Goal: Task Accomplishment & Management: Use online tool/utility

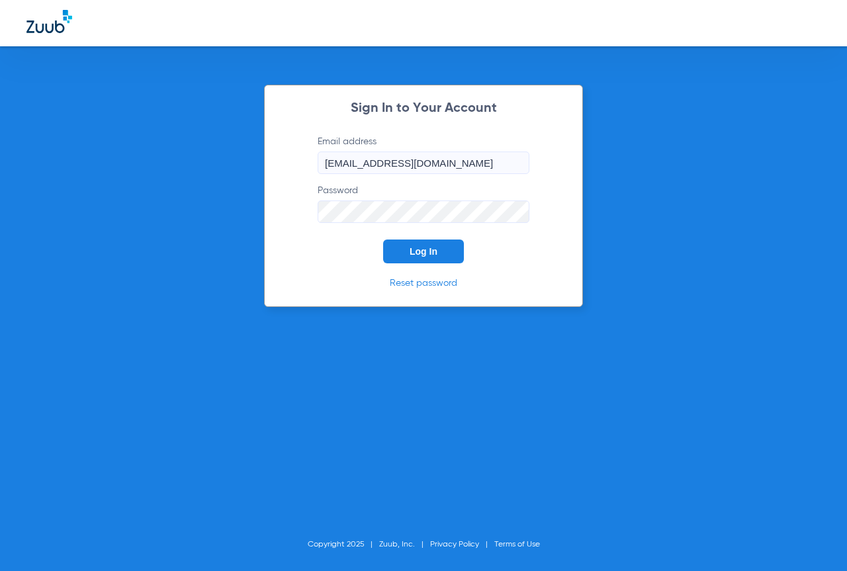
click at [408, 252] on button "Log In" at bounding box center [423, 252] width 81 height 24
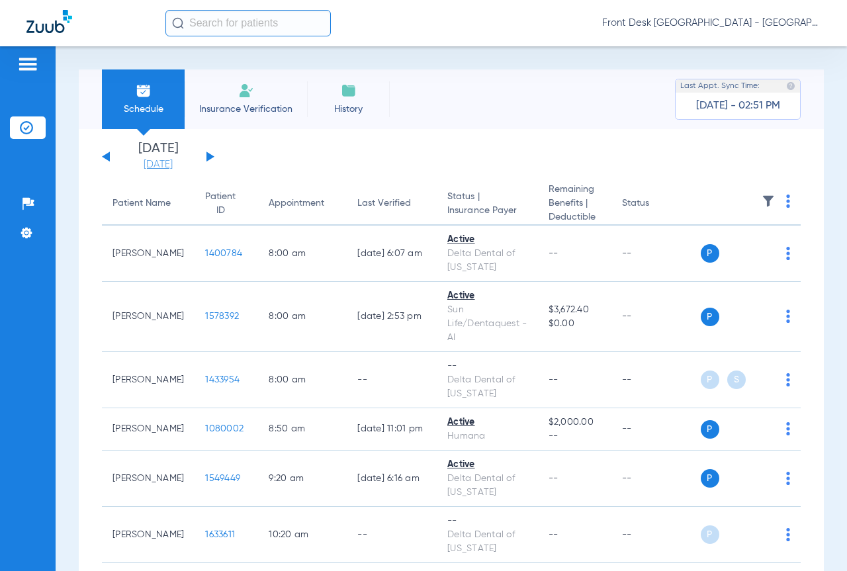
click at [160, 164] on link "[DATE]" at bounding box center [157, 164] width 79 height 13
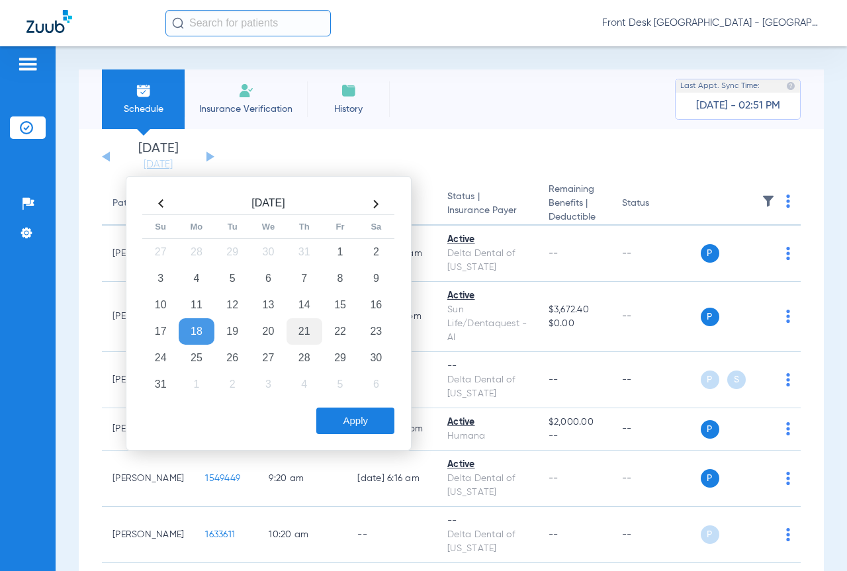
click at [309, 328] on td "21" at bounding box center [305, 331] width 36 height 26
click at [371, 422] on button "Apply" at bounding box center [355, 421] width 78 height 26
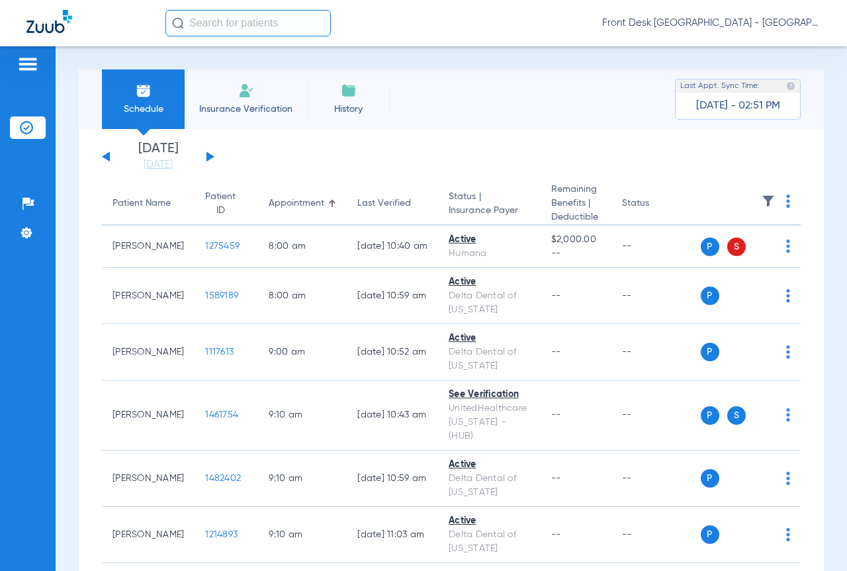
click at [762, 202] on img at bounding box center [768, 201] width 13 height 13
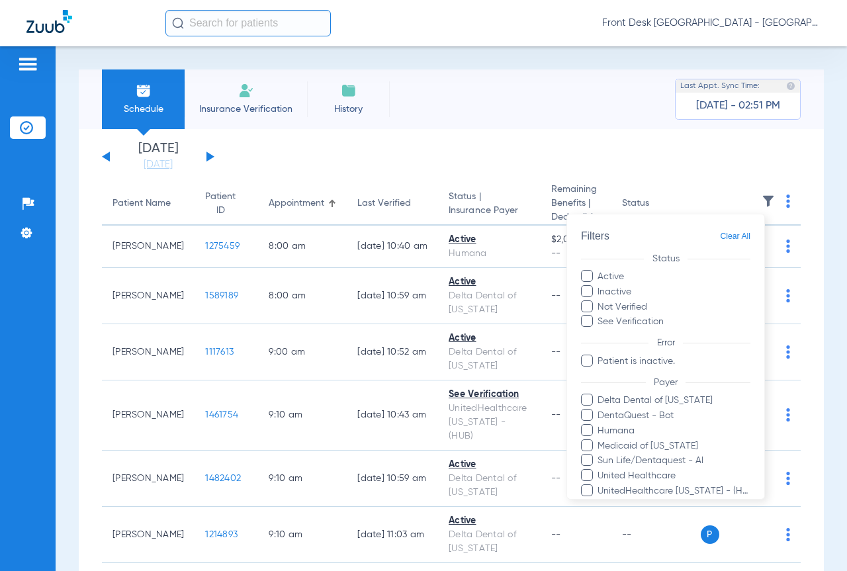
scroll to position [152, 0]
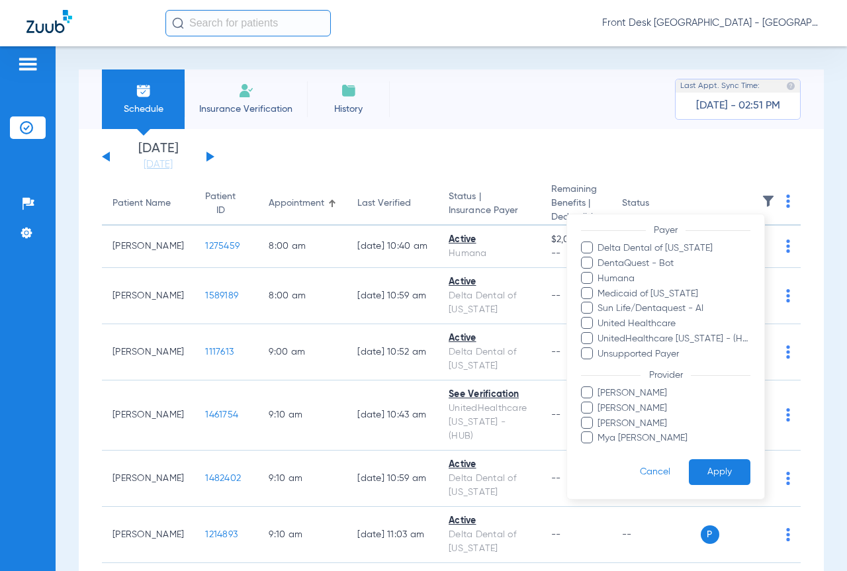
click at [631, 424] on span "[PERSON_NAME]" at bounding box center [674, 423] width 154 height 14
click at [600, 432] on input "[PERSON_NAME]" at bounding box center [600, 432] width 0 height 0
click at [703, 471] on button "Apply" at bounding box center [720, 472] width 62 height 26
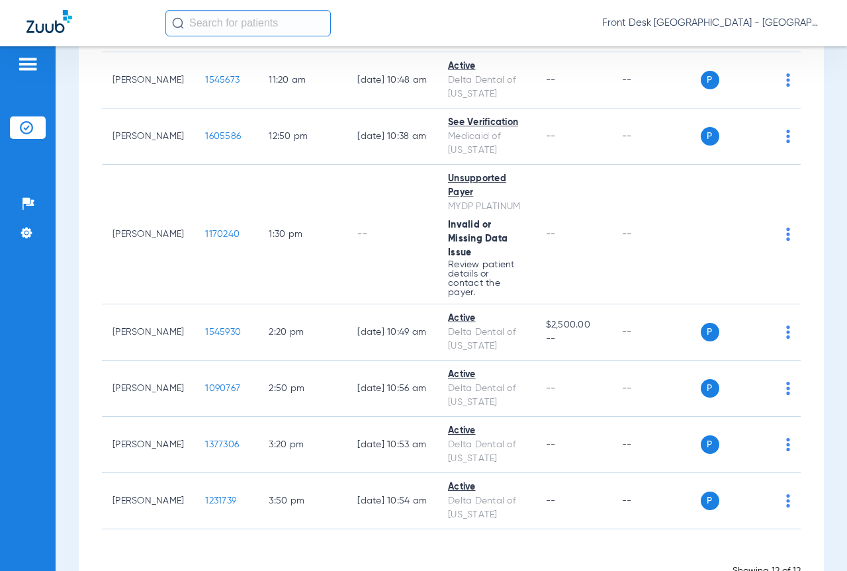
scroll to position [581, 0]
